Goal: Entertainment & Leisure: Consume media (video, audio)

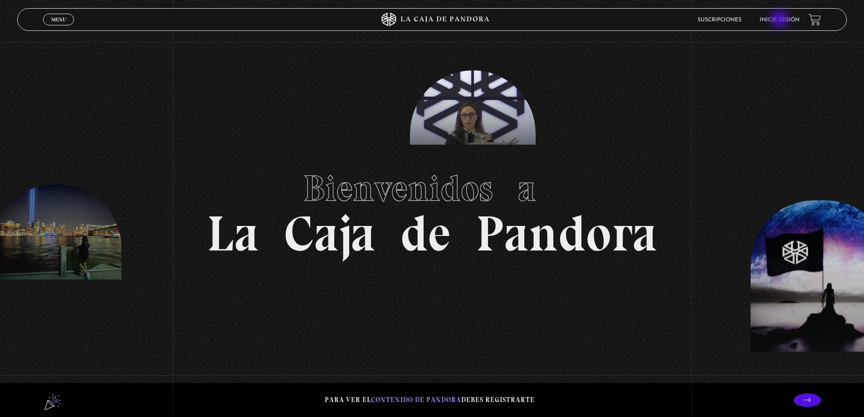
click at [781, 19] on link "Inicie sesión" at bounding box center [780, 19] width 40 height 5
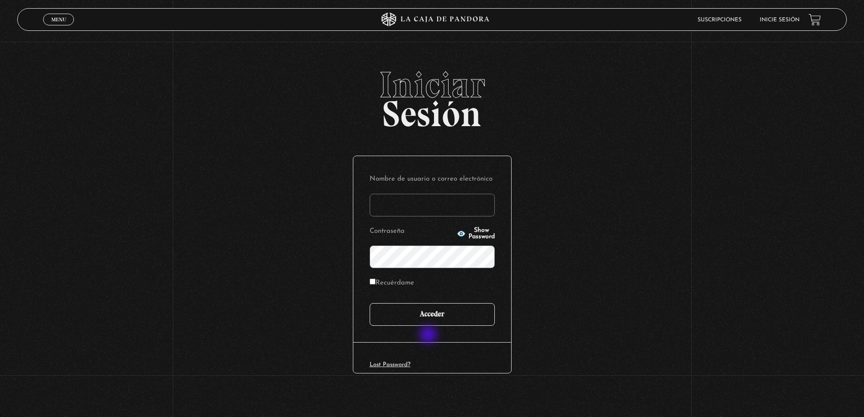
type input "davidalejandromoreras@gmail.com"
click at [436, 314] on input "Acceder" at bounding box center [432, 314] width 125 height 23
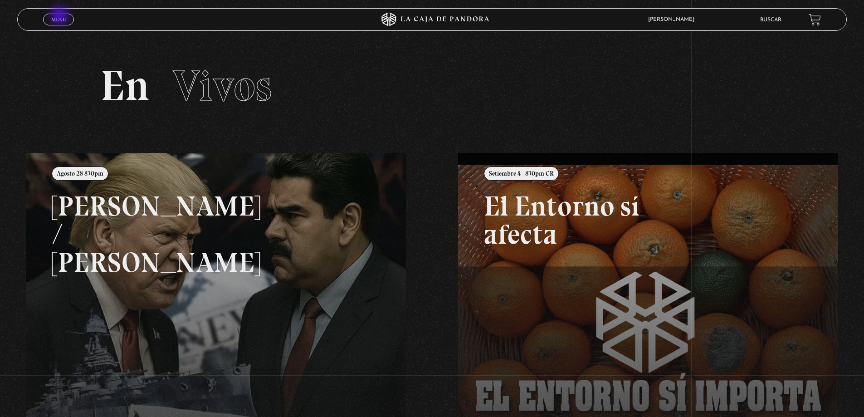
click at [60, 17] on span "Menu" at bounding box center [58, 19] width 15 height 5
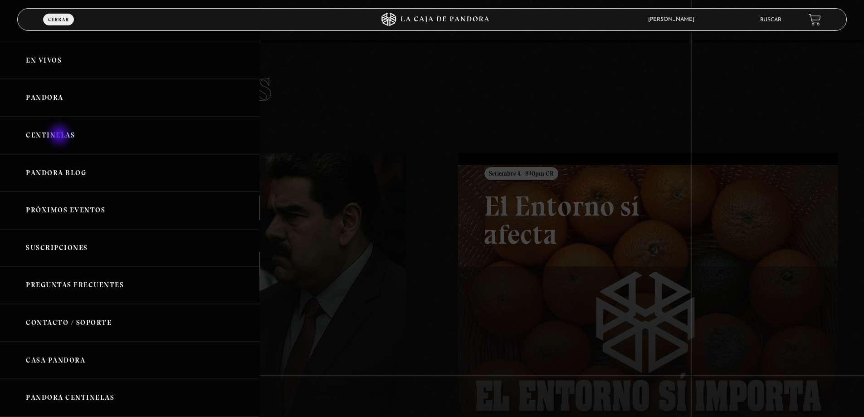
click at [60, 136] on link "Centinelas" at bounding box center [130, 136] width 260 height 38
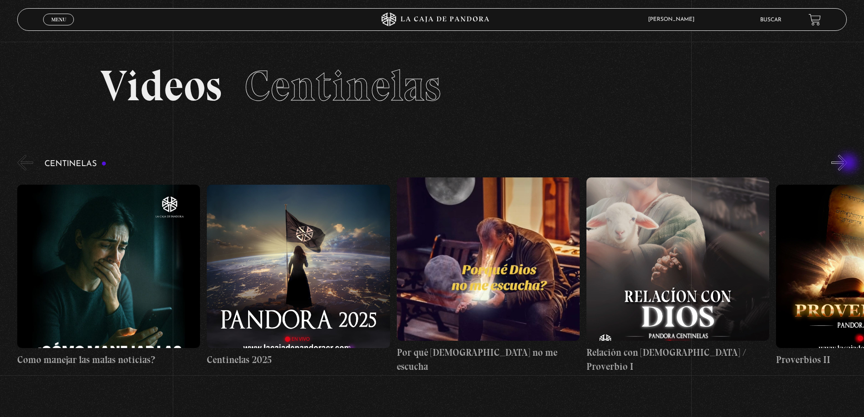
click at [848, 164] on button "»" at bounding box center [840, 163] width 16 height 16
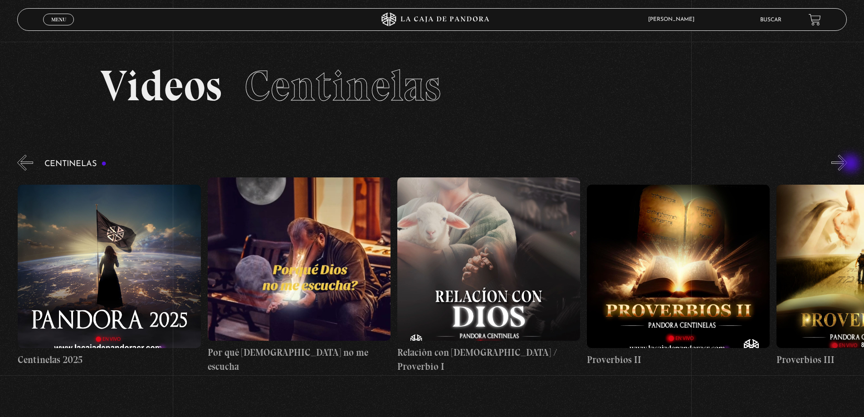
click at [848, 164] on button "»" at bounding box center [840, 163] width 16 height 16
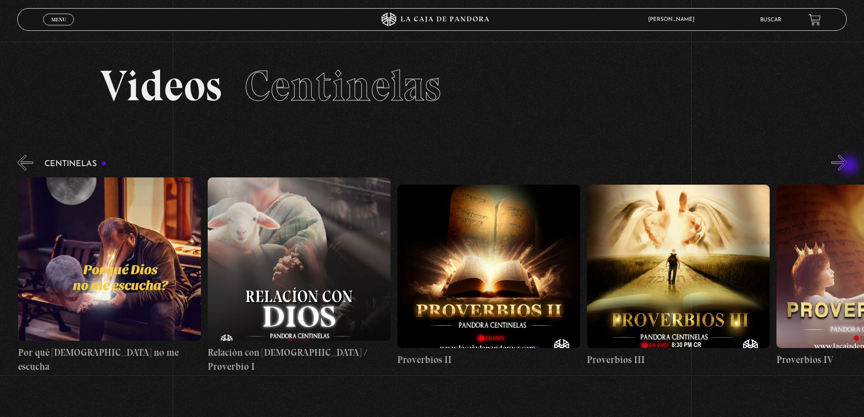
scroll to position [0, 379]
click at [845, 254] on figure at bounding box center [867, 266] width 183 height 163
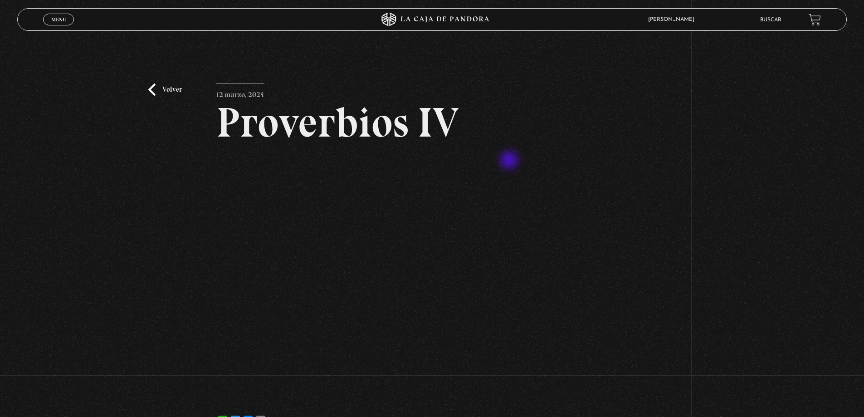
scroll to position [45, 0]
